Goal: Complete application form

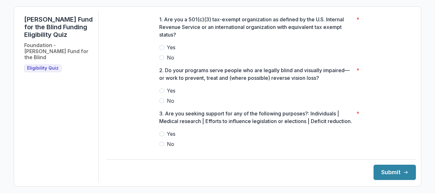
click at [165, 61] on label "No" at bounding box center [261, 58] width 204 height 8
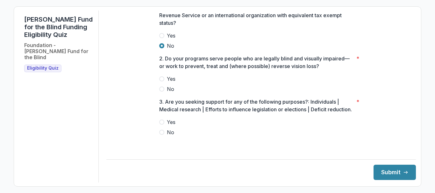
scroll to position [19, 0]
click at [162, 76] on span at bounding box center [161, 78] width 5 height 5
click at [162, 125] on span at bounding box center [161, 122] width 5 height 5
click at [132, 4] on div "Lavelle Fund for the Blind Funding Eligibility Quiz Foundation - Lavelle Fund f…" at bounding box center [217, 96] width 435 height 193
click at [392, 173] on button "Submit" at bounding box center [394, 172] width 42 height 15
